Goal: Task Accomplishment & Management: Manage account settings

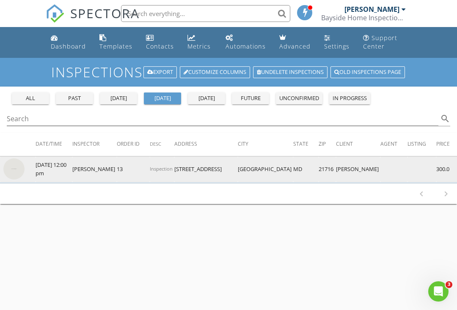
click at [14, 170] on img at bounding box center [13, 169] width 21 height 21
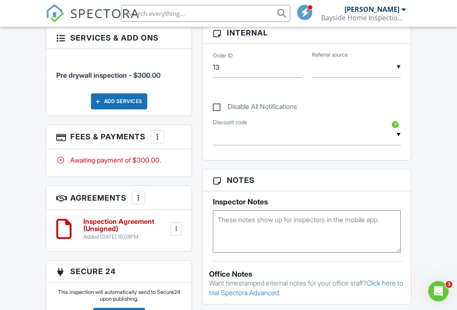
scroll to position [415, 0]
click at [156, 130] on div "More" at bounding box center [157, 137] width 14 height 14
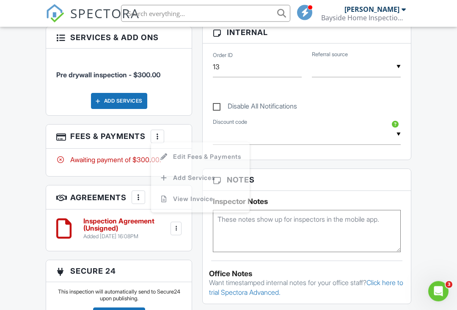
scroll to position [416, 0]
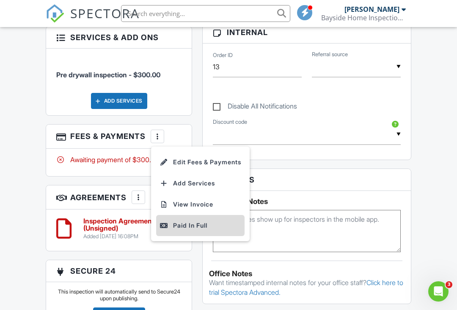
click at [183, 221] on div "Paid In Full" at bounding box center [200, 226] width 82 height 10
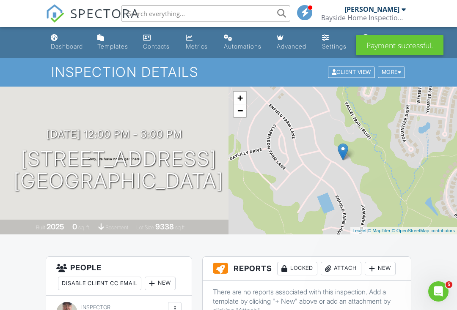
click at [402, 11] on div at bounding box center [403, 9] width 4 height 7
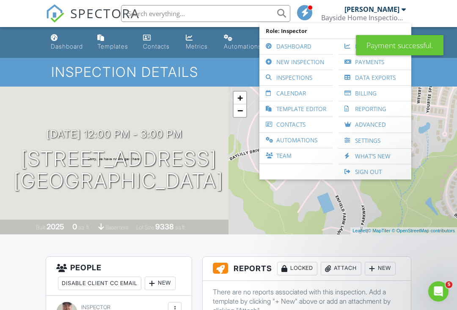
click at [399, 16] on div "Bayside Home Inspection LLC" at bounding box center [363, 18] width 85 height 8
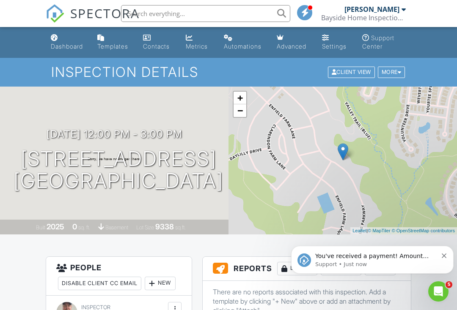
click at [403, 10] on div at bounding box center [403, 9] width 4 height 7
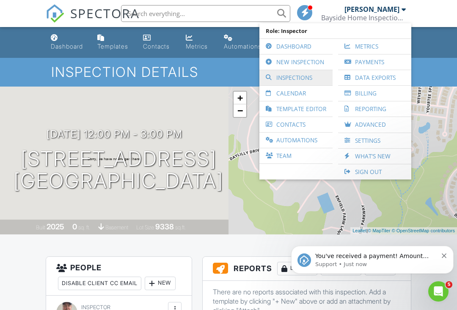
click at [311, 78] on link "Inspections" at bounding box center [295, 77] width 65 height 15
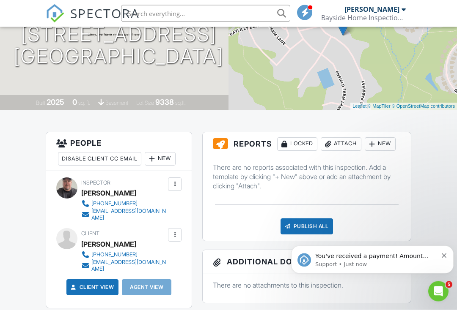
click at [443, 254] on icon "Dismiss notification" at bounding box center [443, 255] width 5 height 5
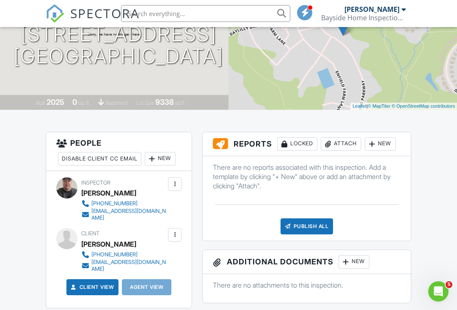
click at [219, 143] on div at bounding box center [220, 143] width 15 height 11
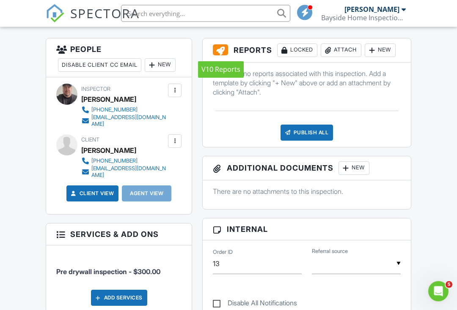
scroll to position [187, 0]
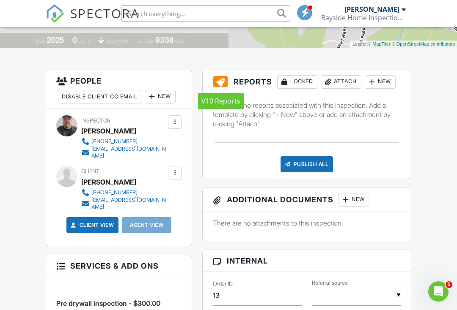
click at [219, 82] on div at bounding box center [220, 81] width 15 height 11
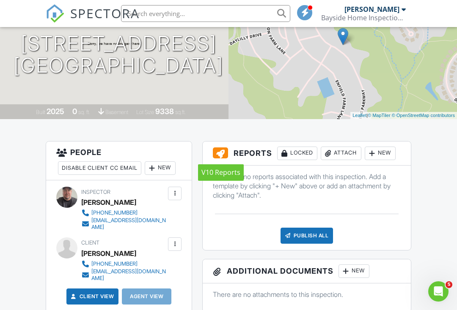
scroll to position [0, 0]
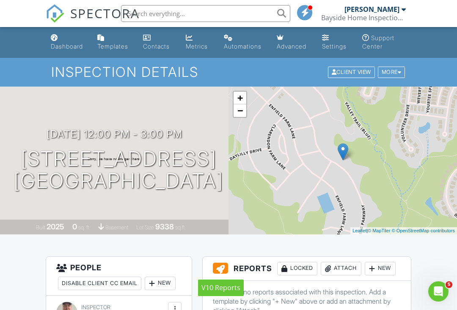
click at [404, 9] on div at bounding box center [403, 9] width 4 height 7
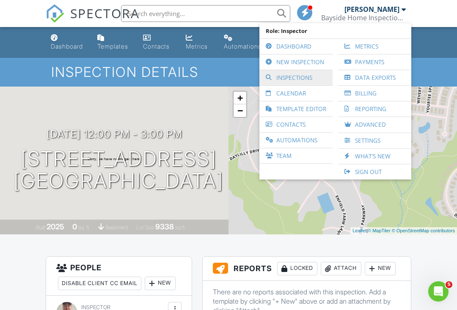
click at [312, 80] on link "Inspections" at bounding box center [295, 77] width 65 height 15
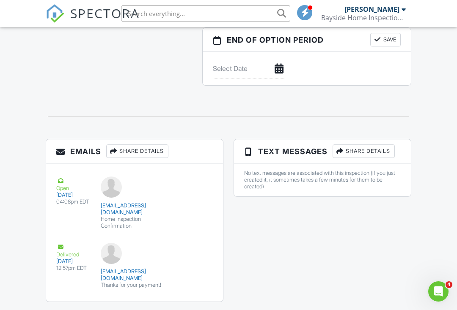
scroll to position [858, 0]
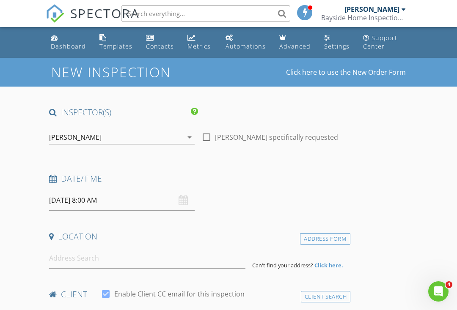
click at [400, 13] on div "[PERSON_NAME]" at bounding box center [374, 9] width 61 height 8
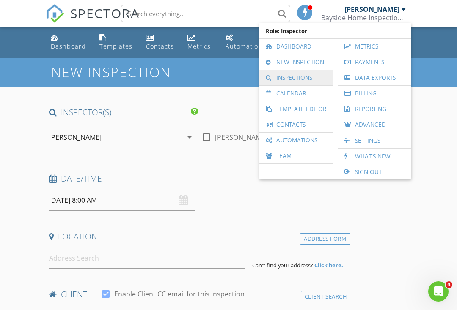
click at [315, 81] on link "Inspections" at bounding box center [295, 77] width 65 height 15
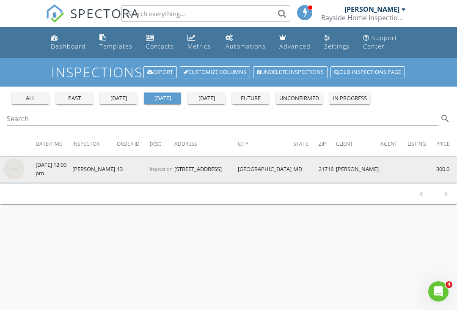
click at [21, 170] on img at bounding box center [13, 169] width 21 height 21
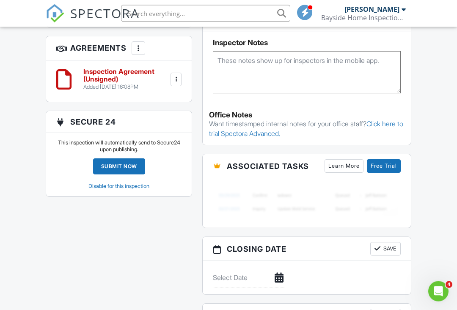
scroll to position [575, 0]
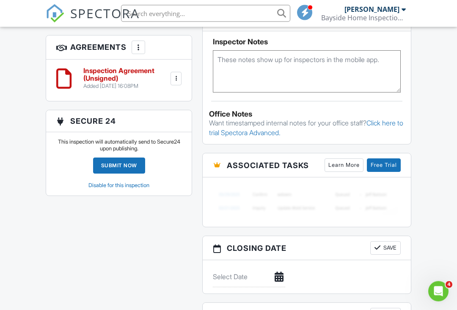
click at [93, 183] on link "Disable for this inspection" at bounding box center [118, 186] width 61 height 6
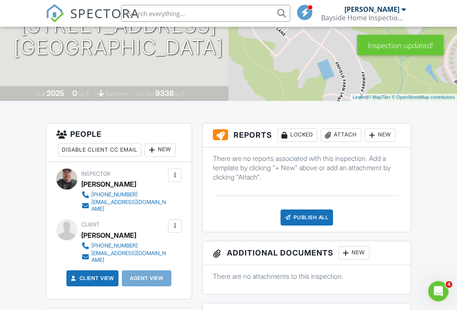
scroll to position [135, 0]
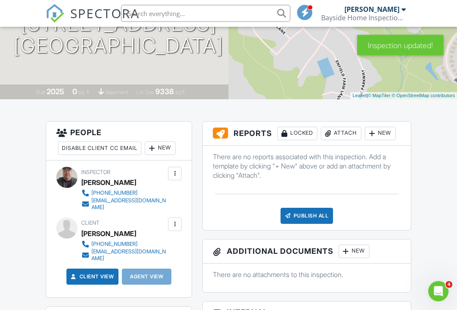
click at [227, 136] on div at bounding box center [220, 133] width 15 height 11
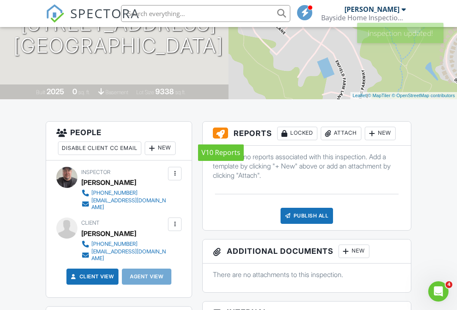
click at [221, 134] on div at bounding box center [220, 133] width 15 height 11
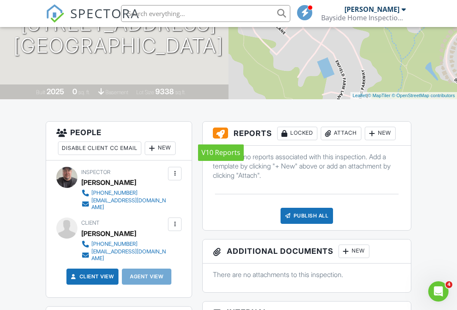
click at [223, 133] on div at bounding box center [220, 133] width 15 height 11
click at [222, 135] on div at bounding box center [220, 133] width 15 height 11
click at [221, 135] on div at bounding box center [220, 133] width 15 height 11
click at [224, 134] on div at bounding box center [220, 133] width 15 height 11
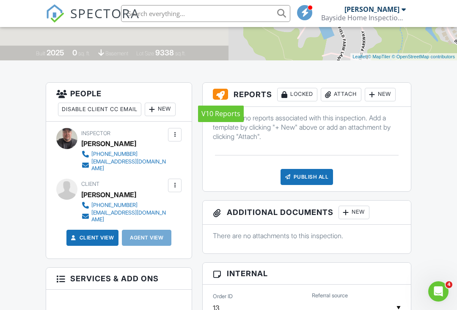
scroll to position [174, 0]
click at [247, 94] on h3 "Reports Locked Attach New" at bounding box center [306, 95] width 208 height 24
click at [221, 97] on div at bounding box center [220, 94] width 15 height 11
click at [226, 92] on div at bounding box center [220, 94] width 15 height 11
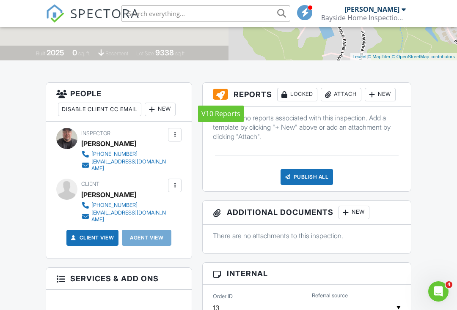
click at [217, 95] on div at bounding box center [220, 94] width 15 height 11
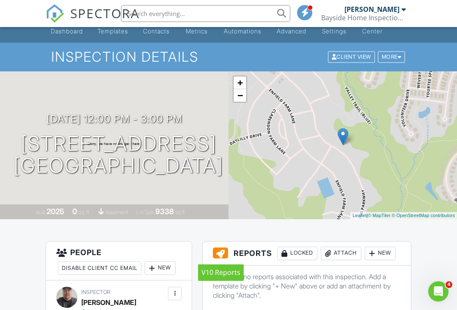
scroll to position [0, 0]
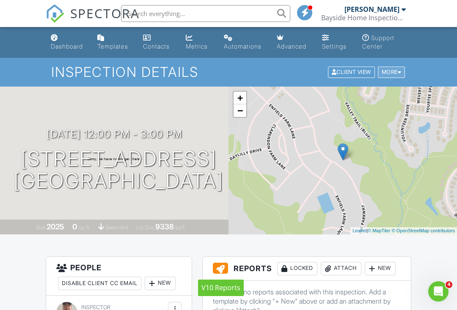
click at [393, 70] on div "More" at bounding box center [390, 72] width 27 height 11
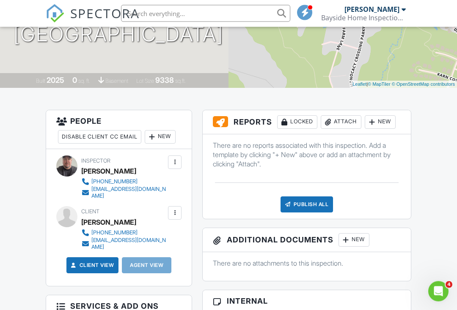
scroll to position [150, 0]
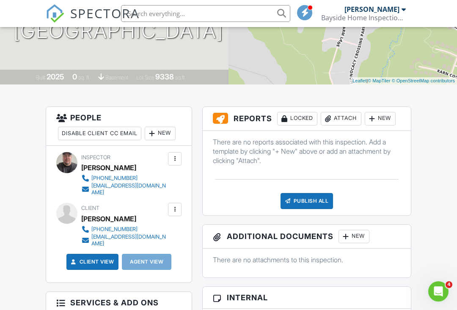
click at [221, 120] on div at bounding box center [220, 118] width 15 height 11
click at [223, 120] on div at bounding box center [220, 118] width 15 height 11
click at [224, 120] on div at bounding box center [220, 118] width 15 height 11
click at [235, 119] on h3 "Reports Locked Attach New" at bounding box center [306, 119] width 208 height 24
click at [388, 116] on div "New" at bounding box center [379, 119] width 31 height 14
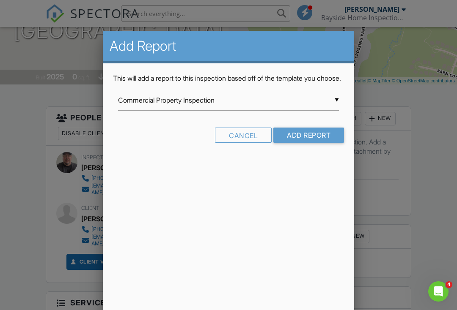
click at [338, 107] on input "Commercial Property Inspection" at bounding box center [228, 100] width 221 height 21
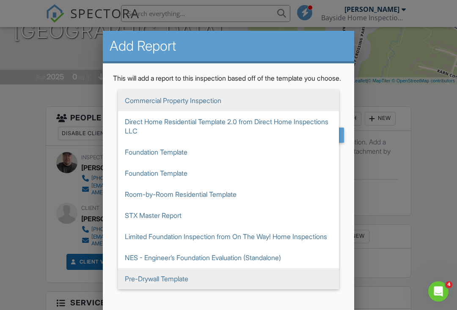
click at [138, 290] on span "Pre-Drywall Template" at bounding box center [228, 278] width 221 height 21
type input "Pre-Drywall Template"
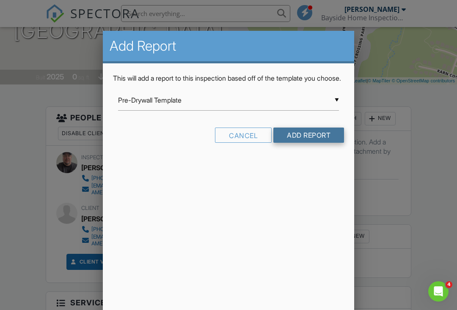
click at [331, 142] on input "Add Report" at bounding box center [308, 135] width 71 height 15
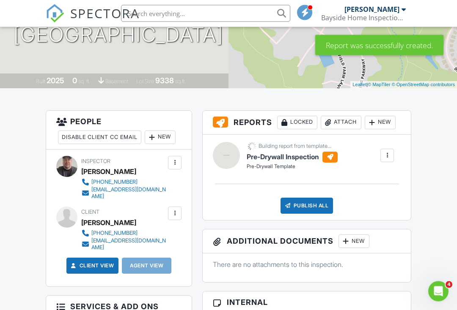
scroll to position [146, 0]
click at [336, 153] on div at bounding box center [329, 157] width 15 height 11
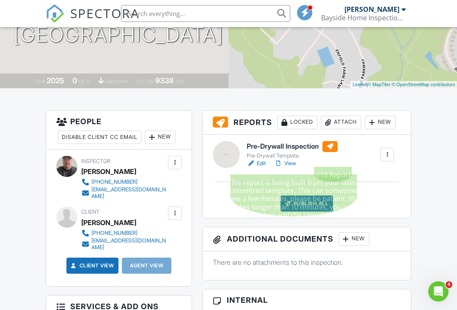
click at [334, 146] on div at bounding box center [329, 146] width 15 height 11
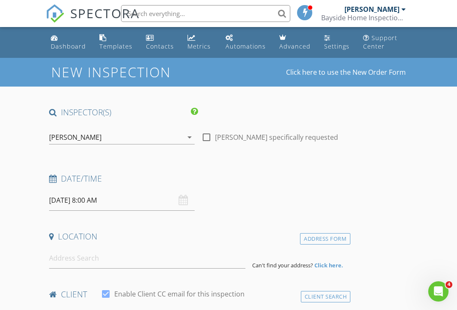
click at [396, 10] on div "[PERSON_NAME]" at bounding box center [371, 9] width 55 height 8
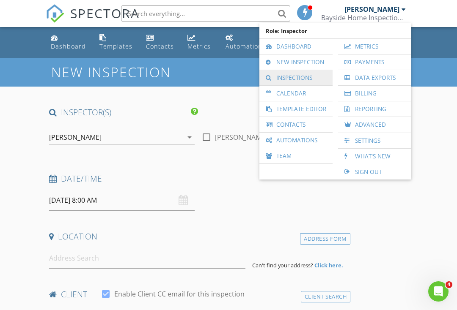
click at [303, 77] on link "Inspections" at bounding box center [295, 77] width 65 height 15
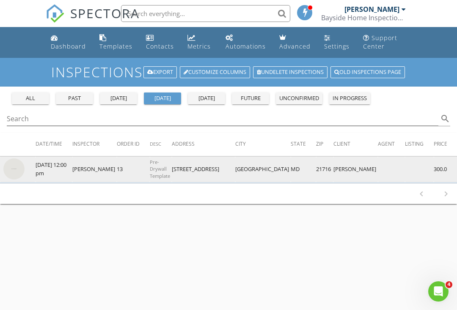
click at [15, 168] on img at bounding box center [13, 169] width 21 height 21
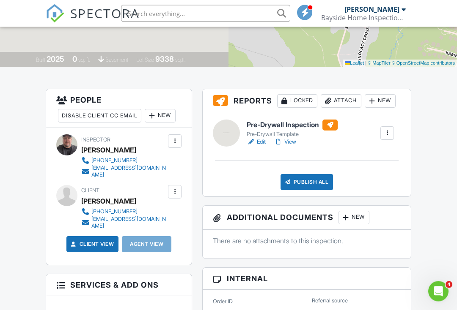
click at [332, 123] on div at bounding box center [329, 125] width 15 height 11
